Goal: Check status: Check status

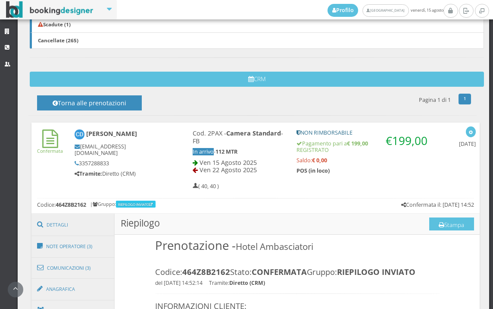
scroll to position [278, 0]
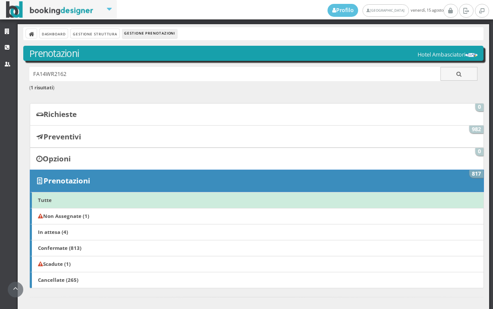
scroll to position [370, 0]
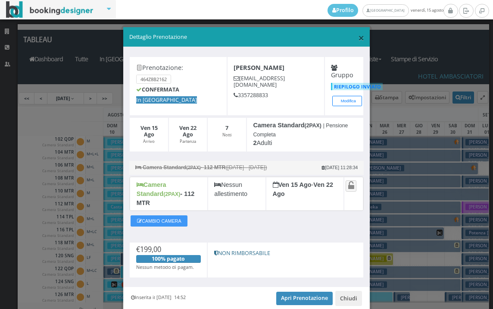
click at [358, 37] on span "×" at bounding box center [361, 37] width 6 height 15
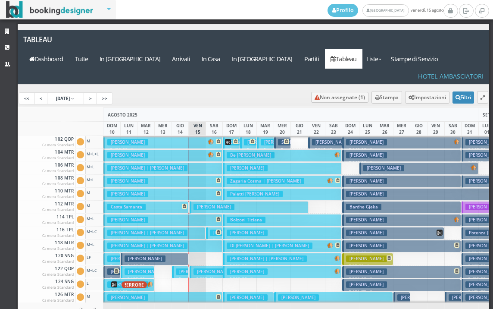
click at [214, 229] on span at bounding box center [217, 231] width 7 height 5
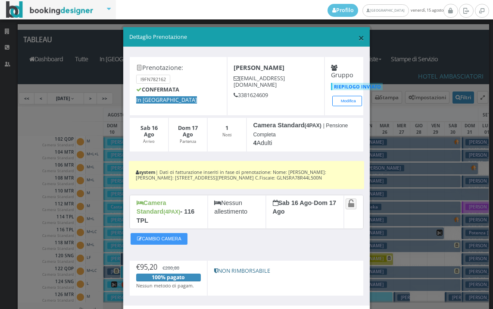
click at [358, 37] on span "×" at bounding box center [361, 37] width 6 height 15
